Goal: Information Seeking & Learning: Understand process/instructions

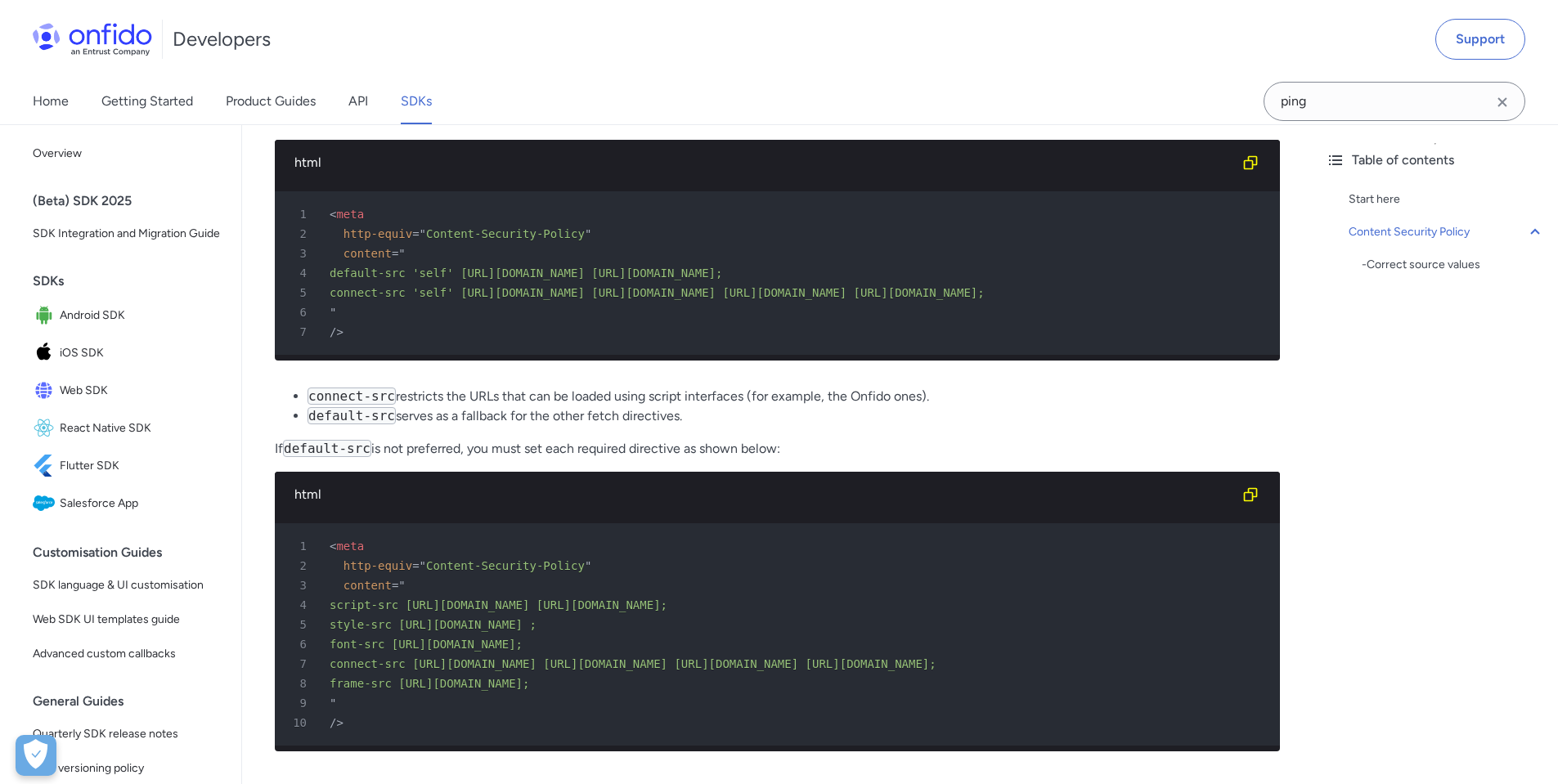
scroll to position [294, 0]
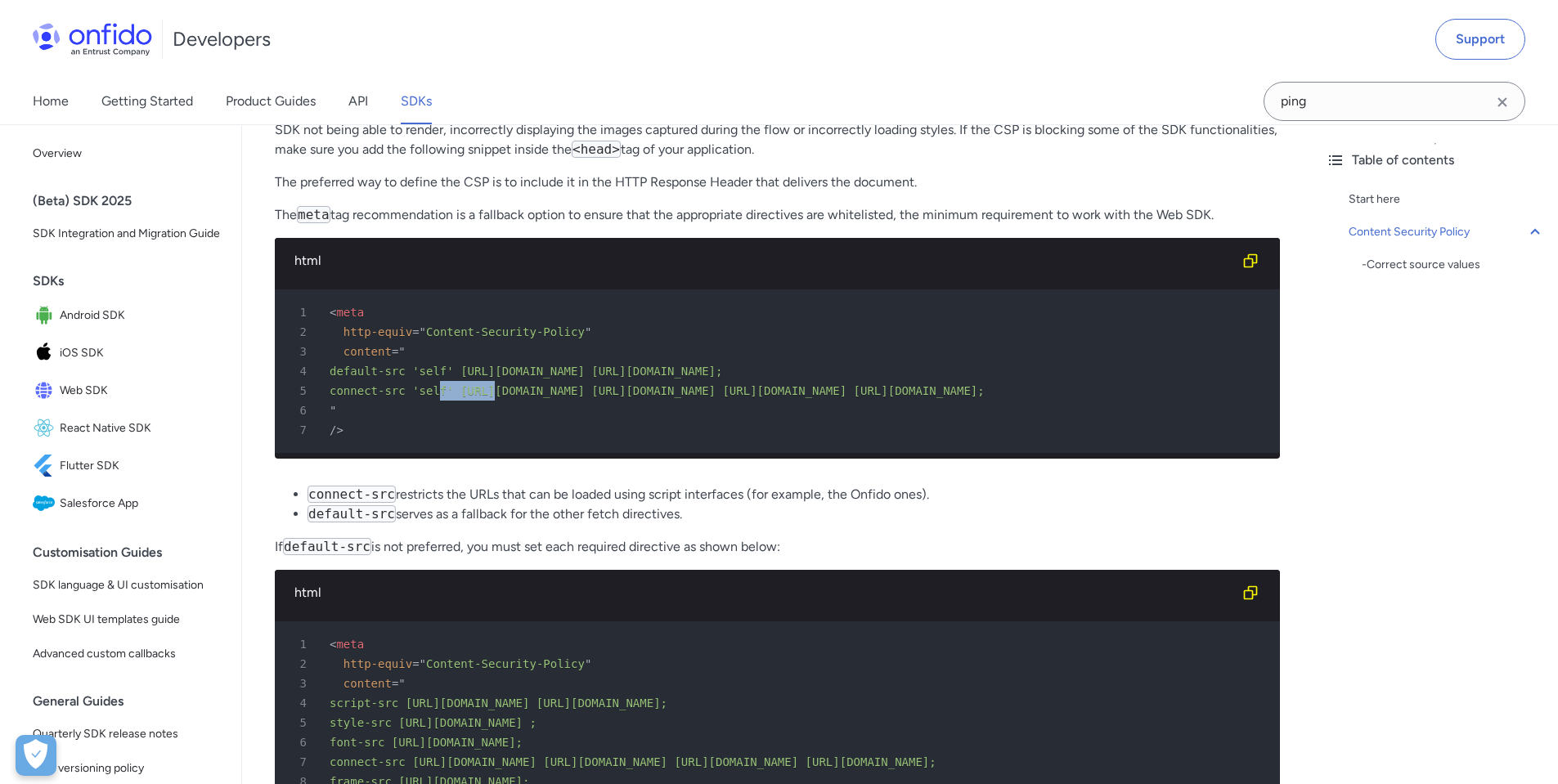
drag, startPoint x: 441, startPoint y: 391, endPoint x: 512, endPoint y: 395, distance: 71.1
click at [502, 393] on span "connect-src 'self' [URL][DOMAIN_NAME] [URL][DOMAIN_NAME] [URL][DOMAIN_NAME] [UR…" at bounding box center [657, 391] width 655 height 13
click at [633, 395] on span "connect-src 'self' [URL][DOMAIN_NAME] [URL][DOMAIN_NAME] [URL][DOMAIN_NAME] [UR…" at bounding box center [657, 391] width 655 height 13
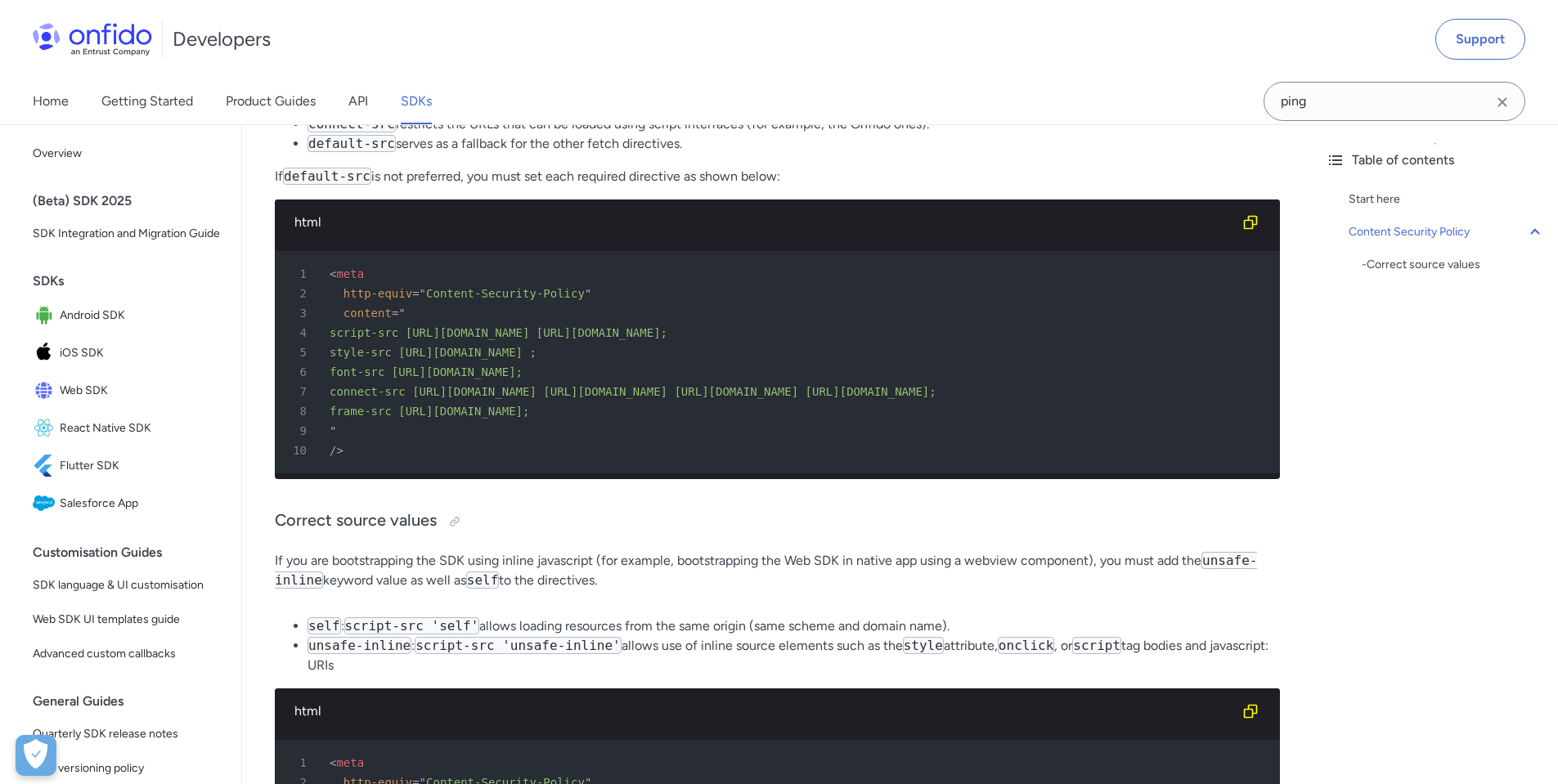
scroll to position [884, 0]
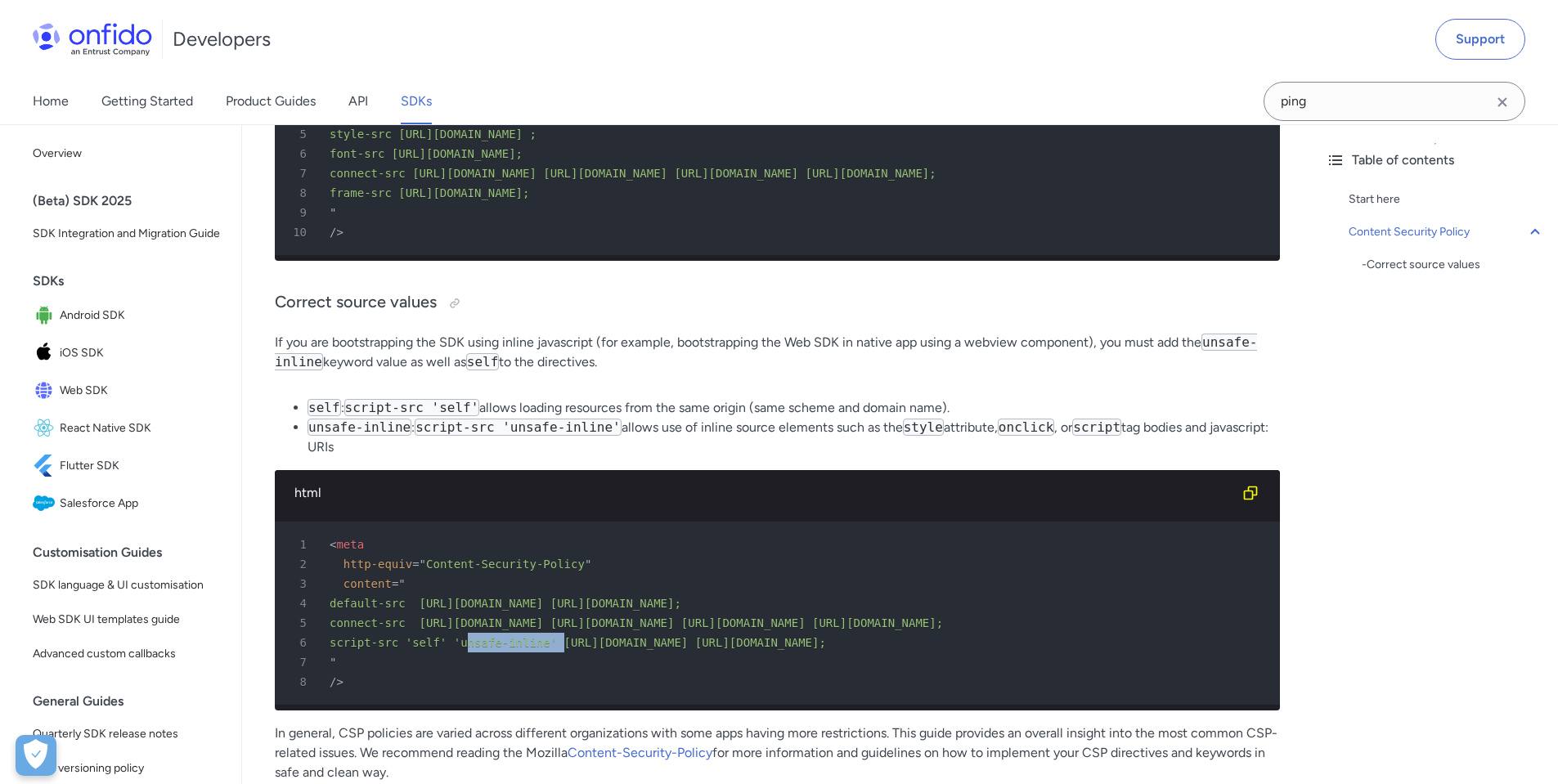
drag, startPoint x: 470, startPoint y: 661, endPoint x: 565, endPoint y: 663, distance: 95.0
click at [565, 649] on span "script-src 'self' 'unsafe-inline' [URL][DOMAIN_NAME] [URL][DOMAIN_NAME];" at bounding box center [577, 643] width 497 height 13
click at [416, 672] on div "7 "" at bounding box center [769, 663] width 976 height 20
click at [551, 369] on p "If you are bootstrapping the SDK using inline javascript (for example, bootstra…" at bounding box center [778, 352] width 1005 height 39
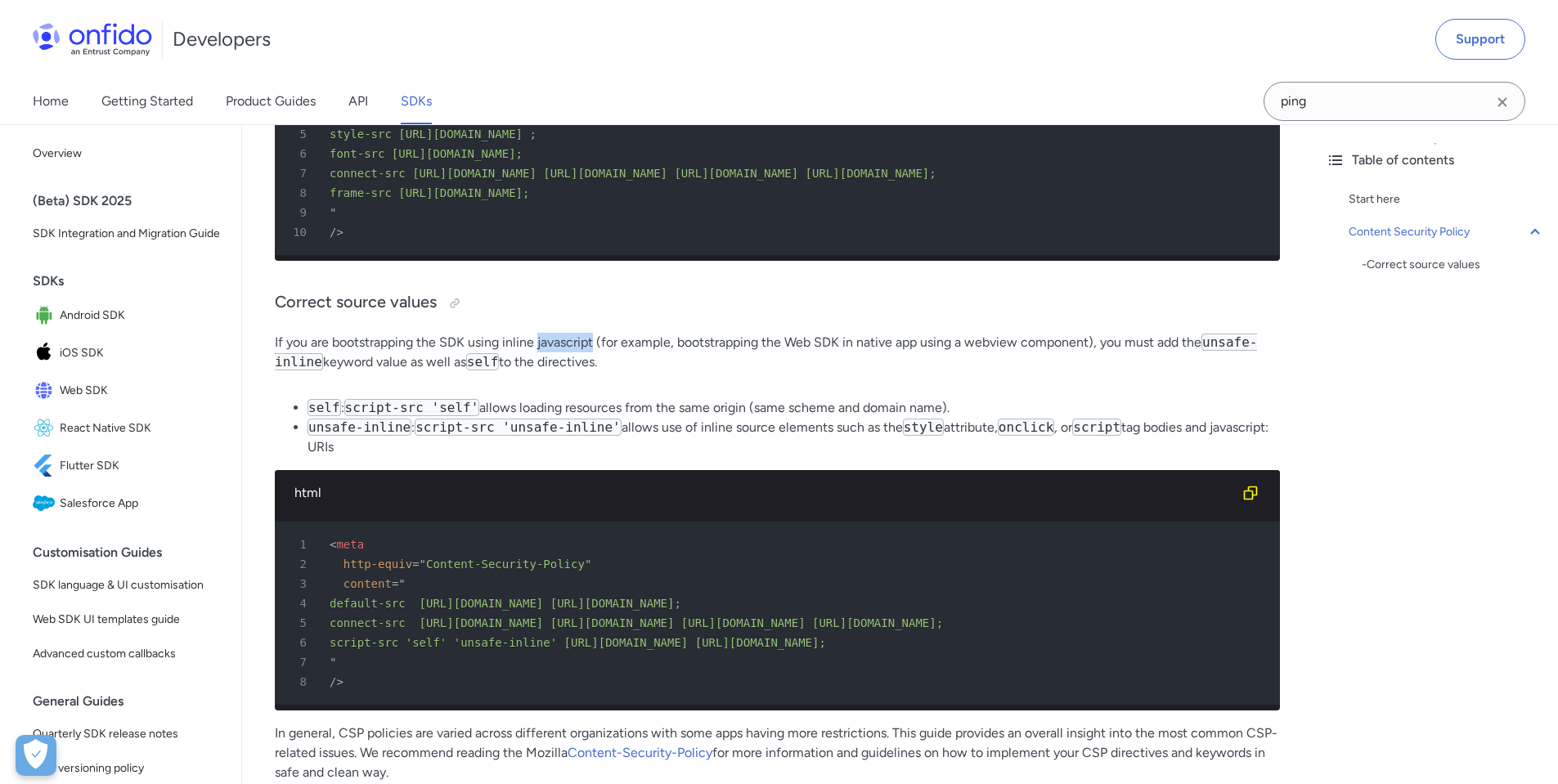
drag, startPoint x: 334, startPoint y: 384, endPoint x: 468, endPoint y: 383, distance: 134.0
click at [468, 372] on p "If you are bootstrapping the SDK using inline javascript (for example, bootstra…" at bounding box center [778, 352] width 1005 height 39
click at [648, 372] on p "If you are bootstrapping the SDK using inline javascript (for example, bootstra…" at bounding box center [778, 352] width 1005 height 39
drag, startPoint x: 476, startPoint y: 669, endPoint x: 547, endPoint y: 670, distance: 71.0
click at [517, 649] on span "script-src 'self' 'unsafe-inline' [URL][DOMAIN_NAME] [URL][DOMAIN_NAME];" at bounding box center [577, 643] width 497 height 13
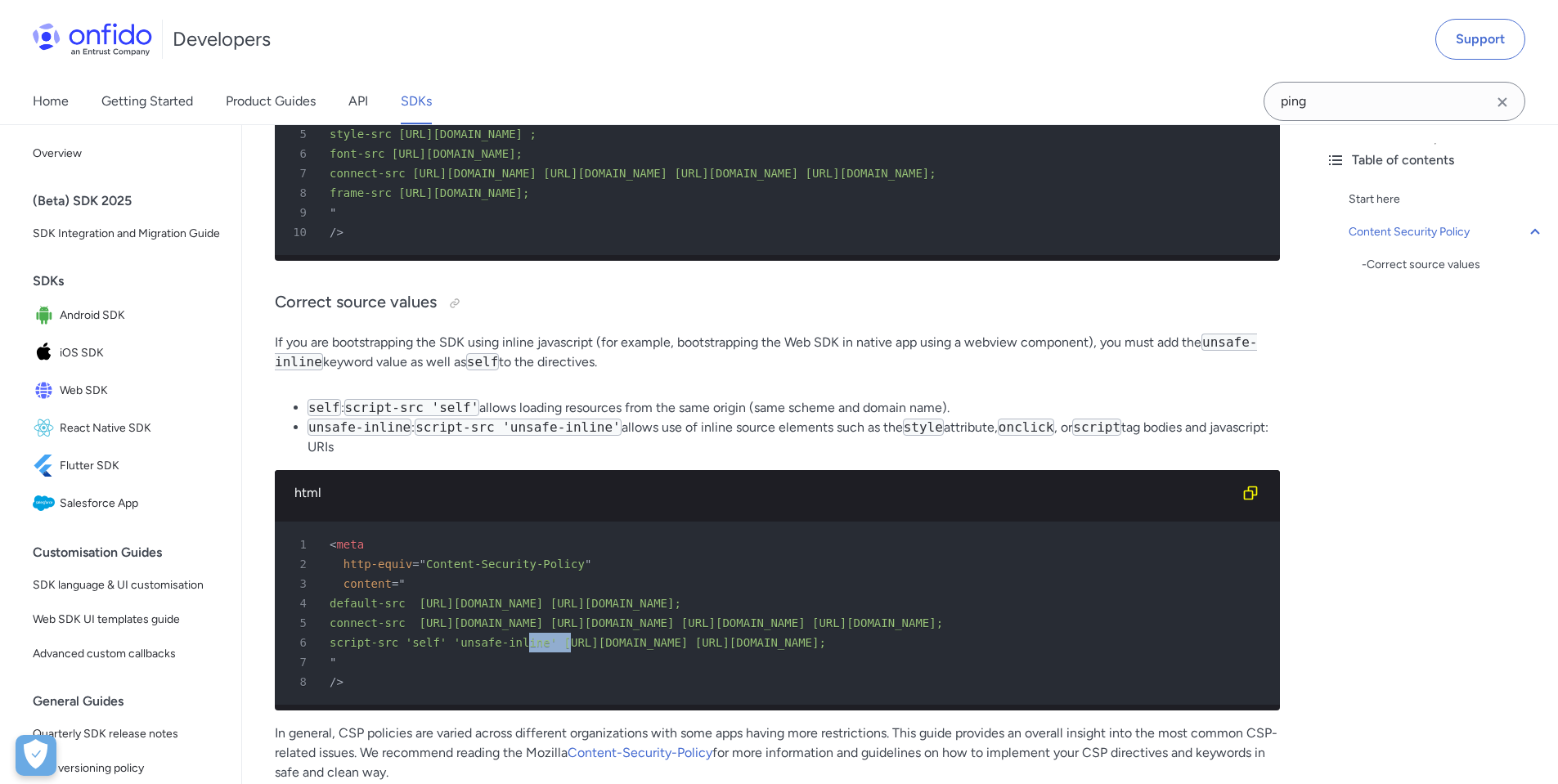
drag, startPoint x: 547, startPoint y: 670, endPoint x: 568, endPoint y: 668, distance: 21.1
click at [568, 649] on span "script-src 'self' 'unsafe-inline' [URL][DOMAIN_NAME] [URL][DOMAIN_NAME];" at bounding box center [577, 643] width 497 height 13
click at [465, 692] on div "8 />" at bounding box center [769, 681] width 976 height 20
drag, startPoint x: 467, startPoint y: 661, endPoint x: 568, endPoint y: 663, distance: 101.0
click at [568, 649] on span "script-src 'self' 'unsafe-inline' [URL][DOMAIN_NAME] [URL][DOMAIN_NAME];" at bounding box center [577, 643] width 497 height 13
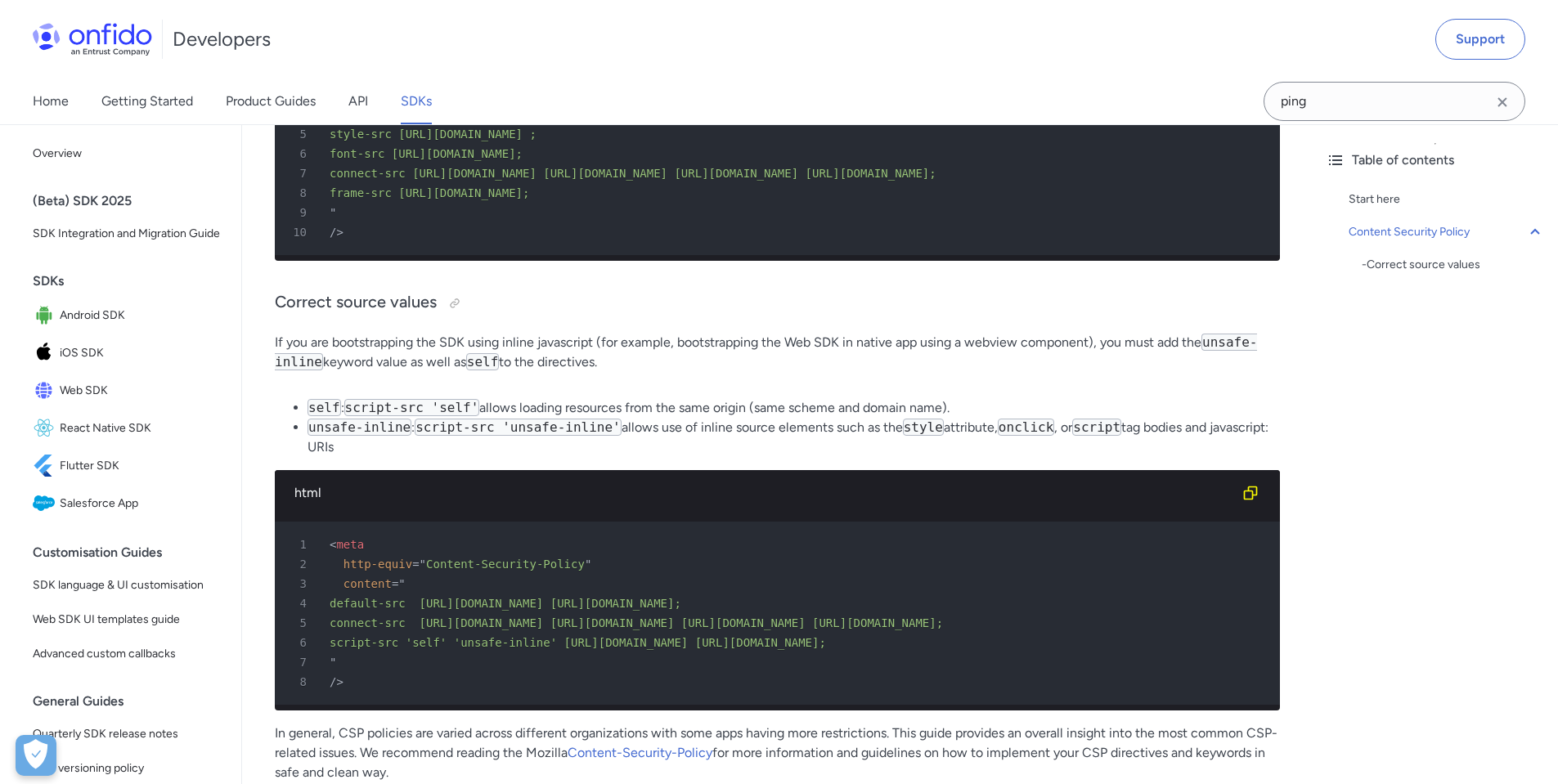
click at [487, 629] on span "connect-src [URL][DOMAIN_NAME] [URL][DOMAIN_NAME] [URL][DOMAIN_NAME] [URL][DOMA…" at bounding box center [636, 624] width 613 height 13
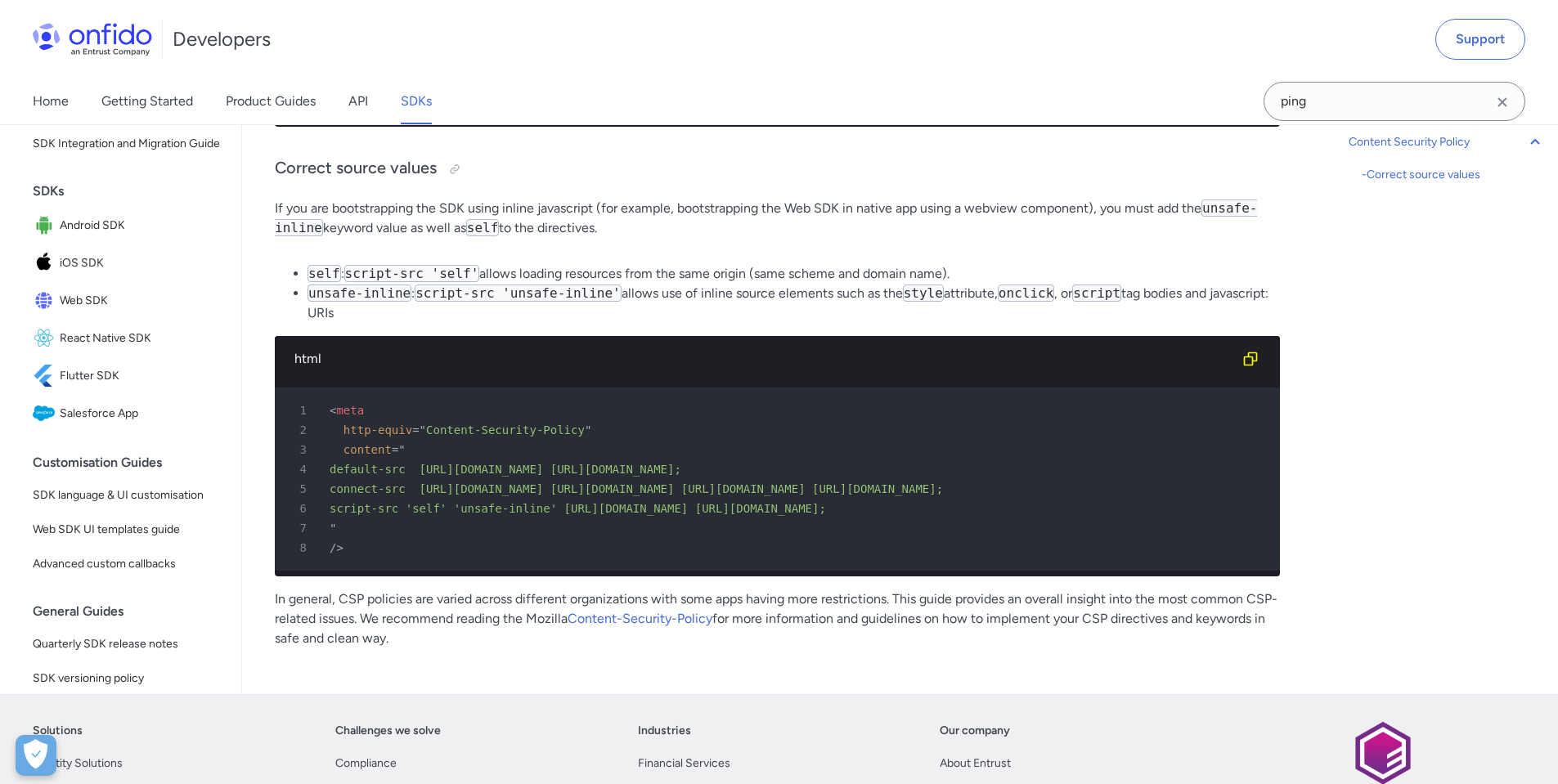
scroll to position [981, 0]
